Goal: Check status: Check status

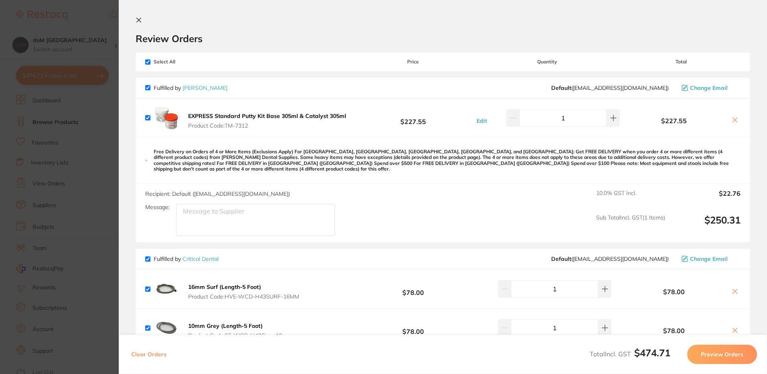
click at [138, 20] on icon at bounding box center [139, 20] width 6 height 6
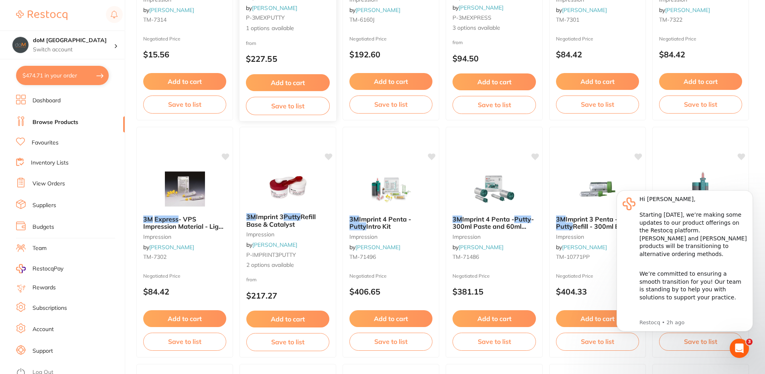
scroll to position [63, 0]
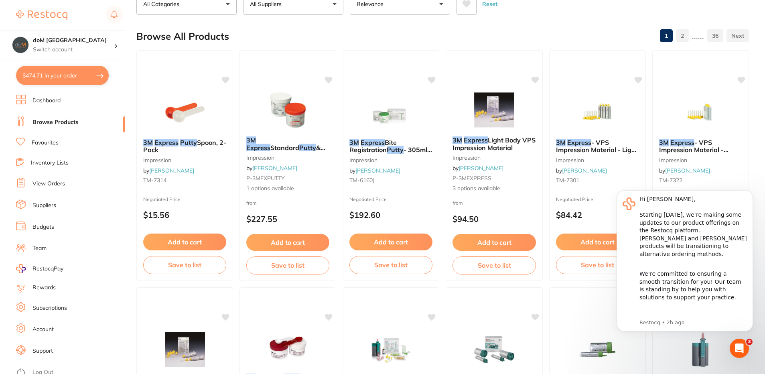
click at [51, 97] on link "Dashboard" at bounding box center [46, 101] width 28 height 8
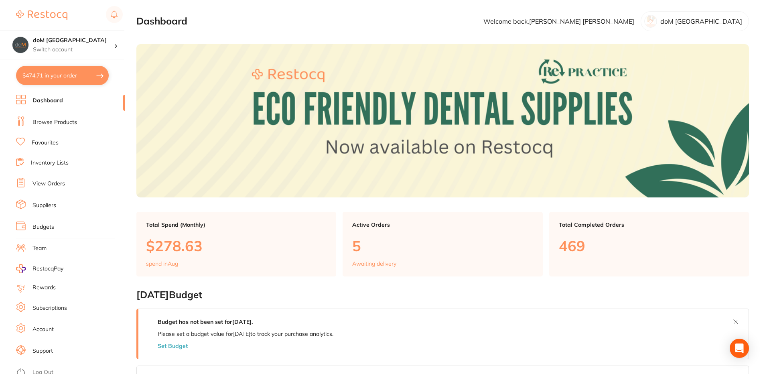
click at [46, 183] on link "View Orders" at bounding box center [48, 184] width 32 height 8
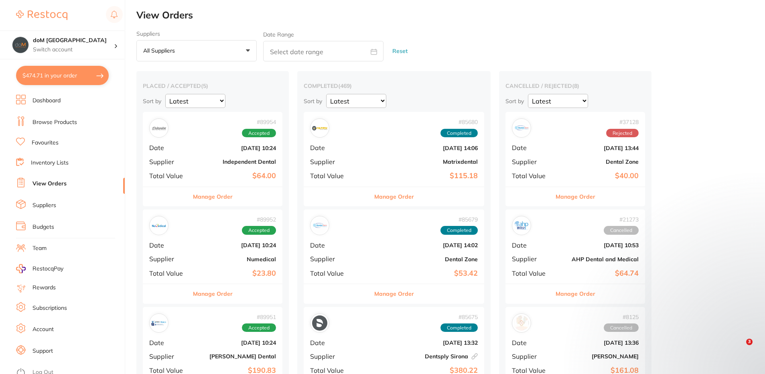
click at [185, 240] on div "# 89952 Accepted Date [DATE] 10:24 Supplier Numedical Total Value $23.80" at bounding box center [213, 246] width 140 height 74
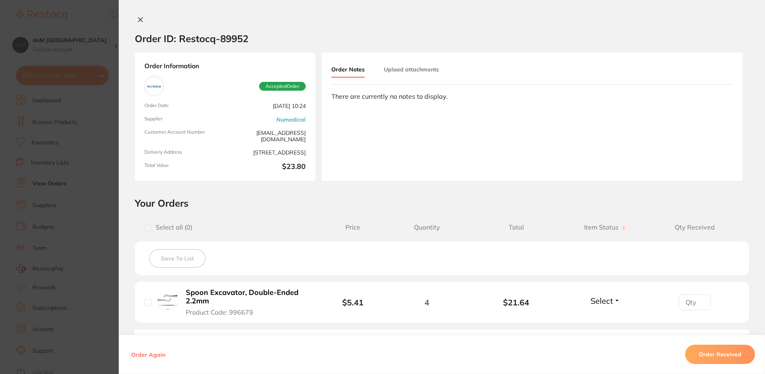
click at [720, 356] on button "Order Received" at bounding box center [720, 354] width 70 height 19
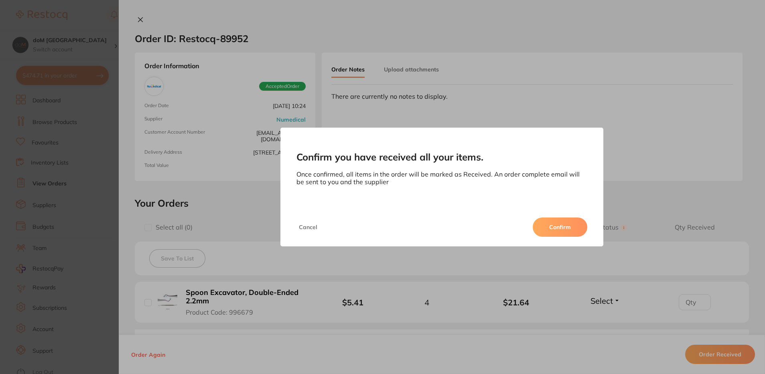
click at [557, 228] on button "Confirm" at bounding box center [560, 226] width 55 height 19
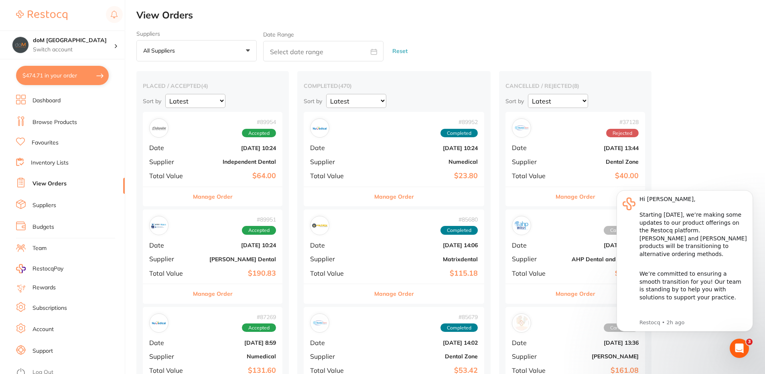
click at [193, 158] on div "# 89954 Accepted Date [DATE] 10:24 Supplier Independent Dental Total Value $64.…" at bounding box center [213, 149] width 140 height 74
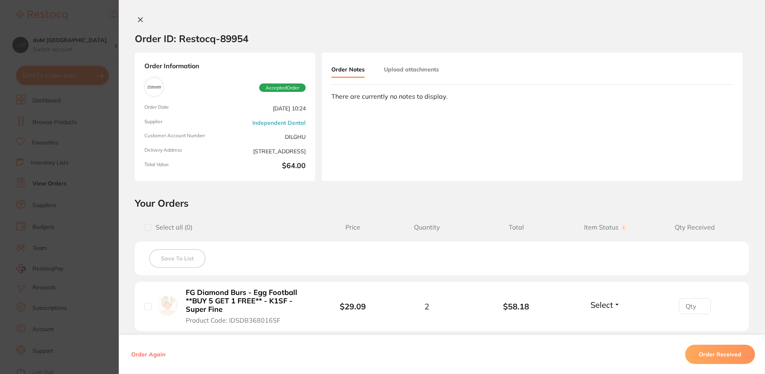
click at [137, 19] on icon at bounding box center [140, 19] width 6 height 6
